Goal: Navigation & Orientation: Find specific page/section

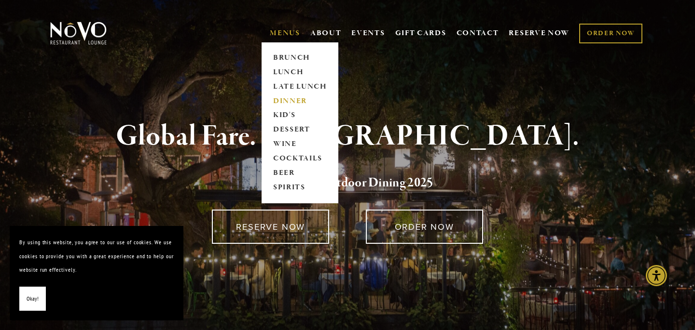
click at [283, 103] on link "DINNER" at bounding box center [300, 101] width 60 height 14
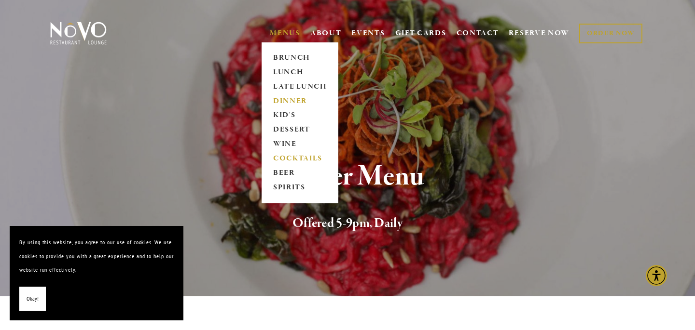
click at [278, 161] on link "COCKTAILS" at bounding box center [300, 159] width 60 height 14
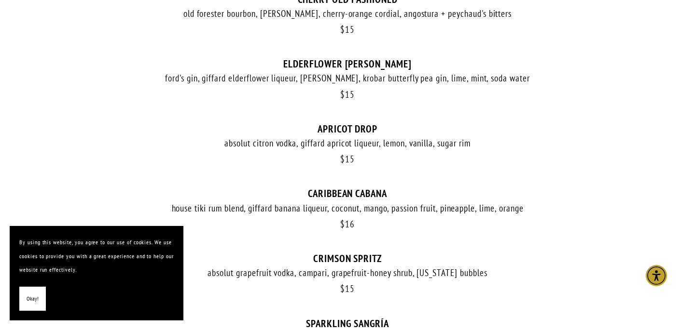
scroll to position [746, 0]
